Goal: Find specific page/section

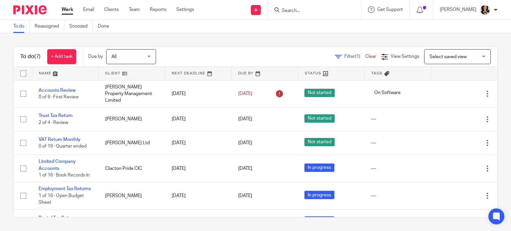
click at [315, 13] on input "Search" at bounding box center [311, 11] width 60 height 6
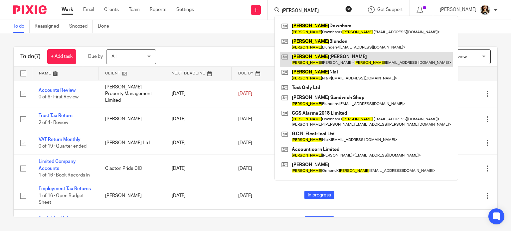
type input "michelle"
click at [316, 56] on link at bounding box center [366, 59] width 173 height 15
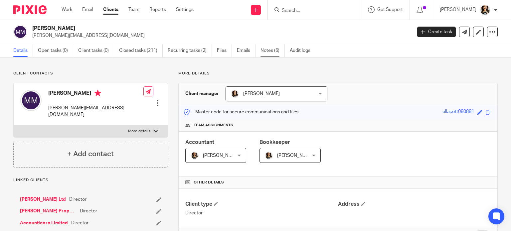
click at [275, 50] on link "Notes (6)" at bounding box center [273, 50] width 24 height 13
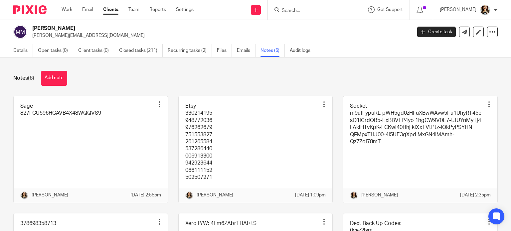
click at [257, 76] on div "Notes (6) Add note" at bounding box center [255, 78] width 485 height 15
